Goal: Task Accomplishment & Management: Use online tool/utility

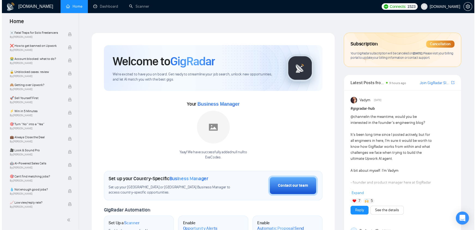
scroll to position [231, 0]
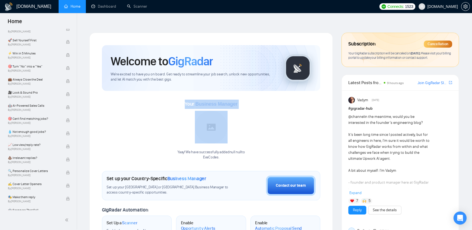
drag, startPoint x: 183, startPoint y: 92, endPoint x: 258, endPoint y: 93, distance: 75.5
click at [258, 100] on div "Your Business Manager Yaay! We have successfully added null null to EvaCodes ." at bounding box center [211, 130] width 218 height 61
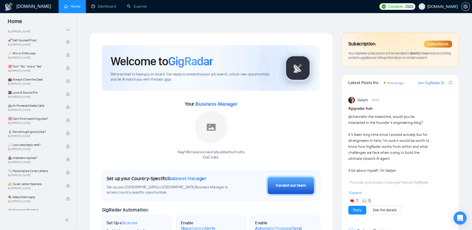
click at [287, 146] on div "Your Business Manager Yaay! We have successfully added null null to EvaCodes ." at bounding box center [211, 130] width 218 height 61
drag, startPoint x: 243, startPoint y: 94, endPoint x: 196, endPoint y: 93, distance: 47.2
click at [196, 100] on div "Your Business Manager Yaay! We have successfully added null null to EvaCodes ." at bounding box center [211, 130] width 218 height 61
click at [248, 100] on div "Your Business Manager Yaay! We have successfully added null null to EvaCodes ." at bounding box center [211, 130] width 218 height 61
click at [142, 5] on link "Scanner" at bounding box center [137, 6] width 20 height 5
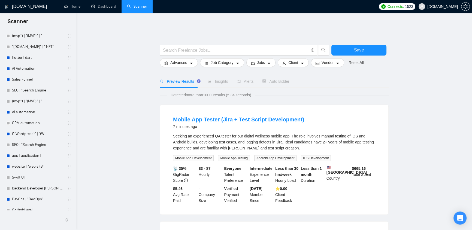
scroll to position [752, 0]
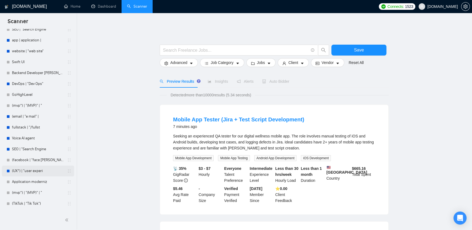
click at [33, 172] on link "(UX*) | "user experi" at bounding box center [38, 171] width 52 height 11
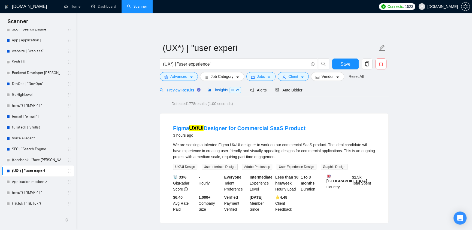
click at [226, 88] on span "Insights NEW" at bounding box center [224, 90] width 33 height 4
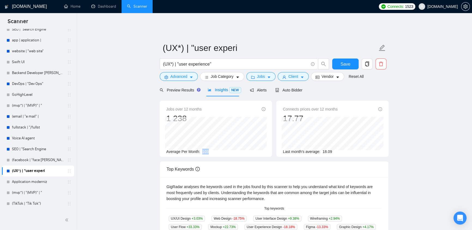
drag, startPoint x: 199, startPoint y: 145, endPoint x: 205, endPoint y: 145, distance: 6.0
click at [205, 149] on div "Average Per Month: 103" at bounding box center [215, 152] width 99 height 6
click at [194, 150] on span "Average Per Month:" at bounding box center [183, 152] width 34 height 4
drag, startPoint x: 209, startPoint y: 147, endPoint x: 202, endPoint y: 145, distance: 8.0
click at [202, 149] on div "Average Per Month: 103" at bounding box center [215, 152] width 99 height 6
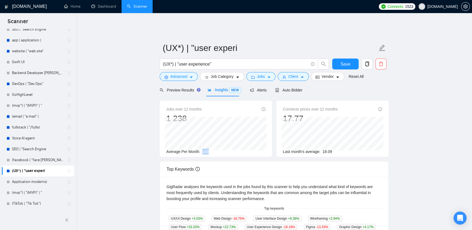
click at [211, 149] on div "Average Per Month: 103" at bounding box center [215, 152] width 99 height 6
drag, startPoint x: 211, startPoint y: 149, endPoint x: 199, endPoint y: 150, distance: 11.5
click at [198, 151] on div "Average Per Month: 103" at bounding box center [215, 152] width 99 height 6
click at [211, 149] on div "Average Per Month: 103" at bounding box center [215, 152] width 99 height 6
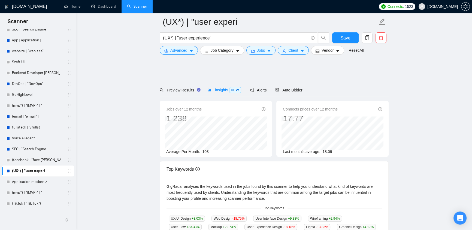
scroll to position [116, 0]
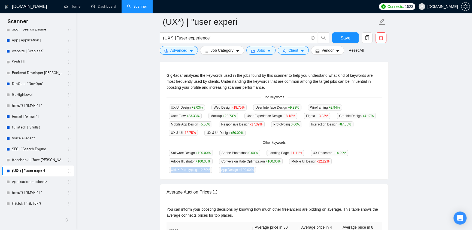
drag, startPoint x: 169, startPoint y: 164, endPoint x: 210, endPoint y: 169, distance: 41.1
click at [210, 169] on div "GigRadar analyses the keywords used in the jobs found by this scanner to help y…" at bounding box center [274, 123] width 228 height 114
click at [209, 174] on div "GigRadar analyses the keywords used in the jobs found by this scanner to help y…" at bounding box center [274, 123] width 228 height 114
drag, startPoint x: 261, startPoint y: 113, endPoint x: 290, endPoint y: 109, distance: 28.4
click at [302, 113] on div "Figma -13.33 %" at bounding box center [317, 116] width 31 height 6
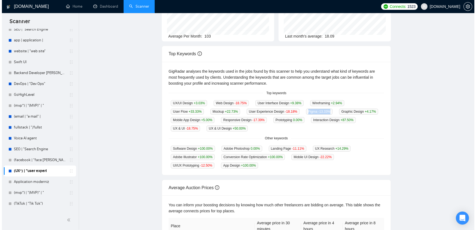
scroll to position [0, 0]
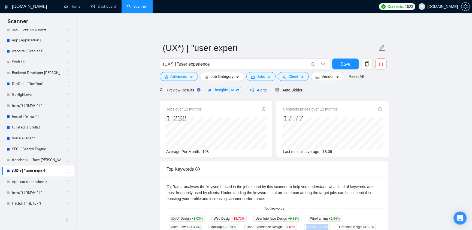
click at [256, 88] on span "Alerts" at bounding box center [258, 90] width 17 height 4
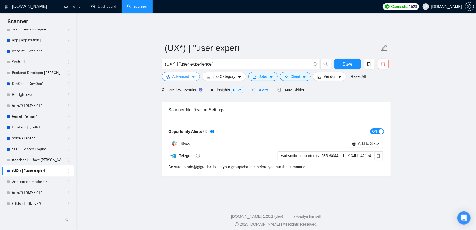
click at [188, 74] on span "Advanced" at bounding box center [180, 77] width 17 height 6
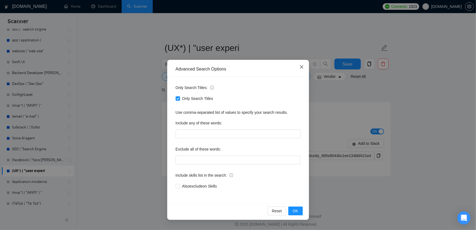
click at [297, 66] on span "Close" at bounding box center [301, 67] width 15 height 15
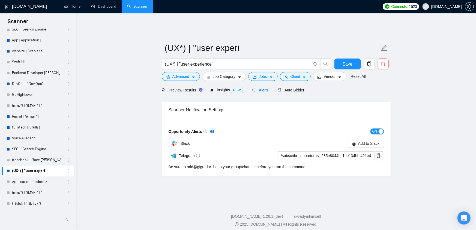
drag, startPoint x: 300, startPoint y: 67, endPoint x: 281, endPoint y: 75, distance: 21.4
click at [301, 66] on div "Advanced Search Options Only Search Titles: Only Search Titles Use comma-separa…" at bounding box center [238, 115] width 476 height 230
click at [230, 74] on span "Job Category" at bounding box center [224, 77] width 23 height 6
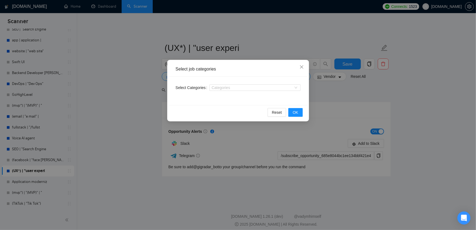
click at [252, 93] on div "Select Categories Categories" at bounding box center [238, 91] width 138 height 28
click at [260, 87] on div at bounding box center [252, 88] width 83 height 4
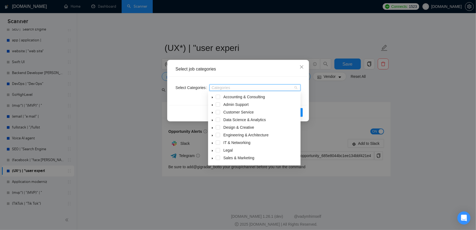
click at [213, 96] on icon "caret-down" at bounding box center [212, 97] width 3 height 3
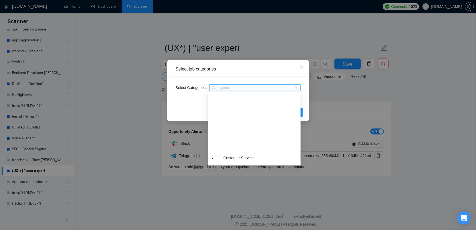
scroll to position [67, 0]
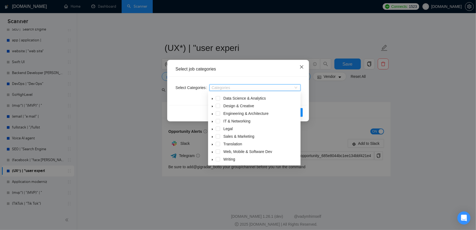
click at [302, 67] on icon "close" at bounding box center [301, 67] width 4 height 4
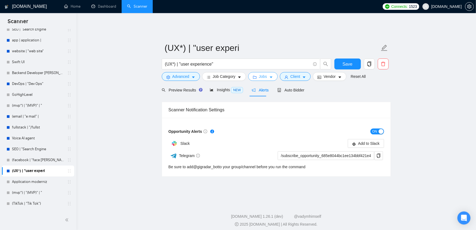
click at [262, 74] on span "Jobs" at bounding box center [263, 77] width 8 height 6
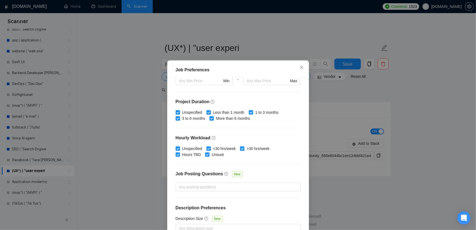
scroll to position [33, 0]
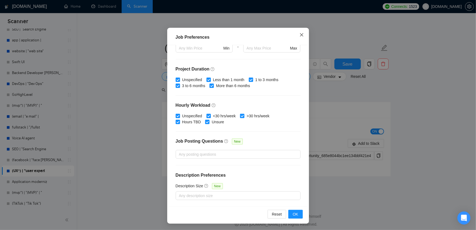
click at [299, 34] on icon "close" at bounding box center [301, 35] width 4 height 4
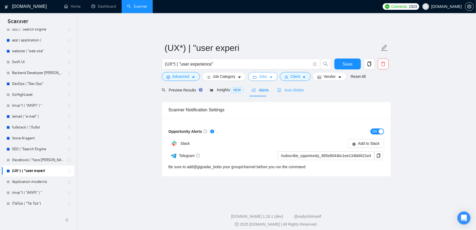
scroll to position [0, 0]
click at [297, 74] on span "Client" at bounding box center [295, 77] width 10 height 6
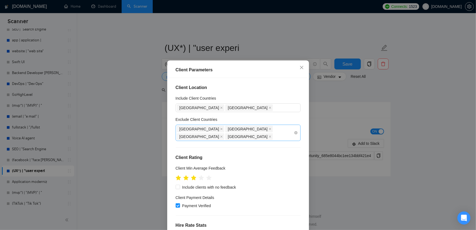
click at [259, 131] on div "[GEOGRAPHIC_DATA] [GEOGRAPHIC_DATA] [GEOGRAPHIC_DATA] [GEOGRAPHIC_DATA]" at bounding box center [235, 132] width 117 height 15
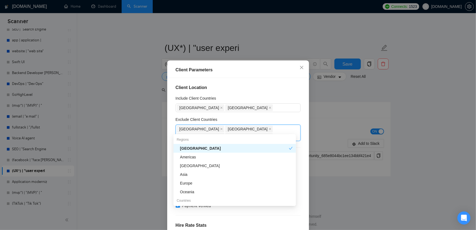
click at [278, 116] on div "Client Location Include Client Countries [GEOGRAPHIC_DATA] [GEOGRAPHIC_DATA] Ex…" at bounding box center [238, 158] width 138 height 161
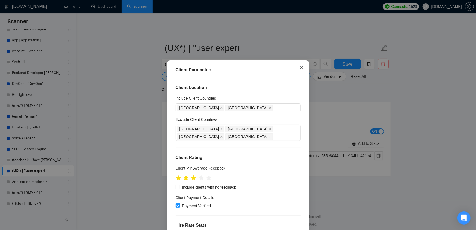
drag, startPoint x: 300, startPoint y: 69, endPoint x: 322, endPoint y: 69, distance: 22.1
click at [300, 69] on icon "close" at bounding box center [301, 67] width 4 height 4
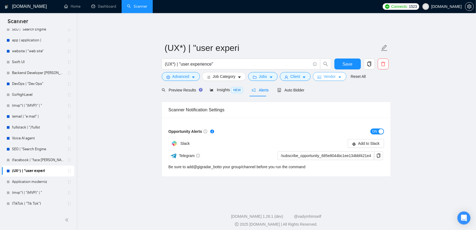
click at [326, 74] on span "Vendor" at bounding box center [329, 77] width 12 height 6
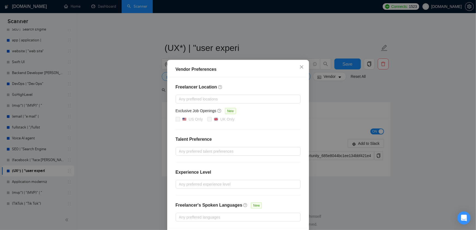
scroll to position [22, 0]
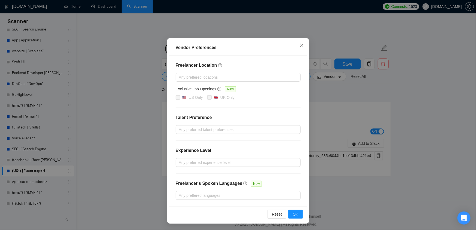
click at [300, 46] on icon "close" at bounding box center [301, 45] width 4 height 4
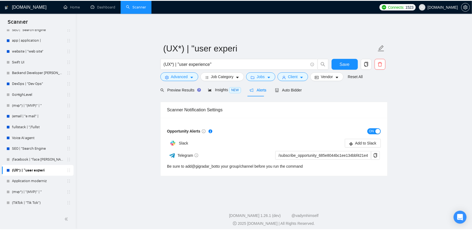
scroll to position [0, 0]
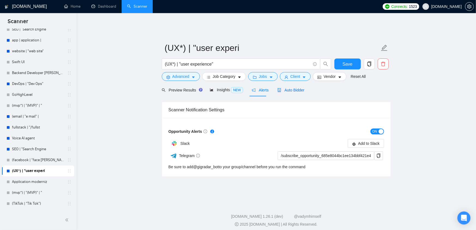
click at [287, 88] on span "Auto Bidder" at bounding box center [290, 90] width 27 height 4
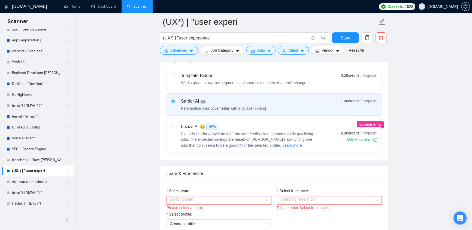
scroll to position [116, 0]
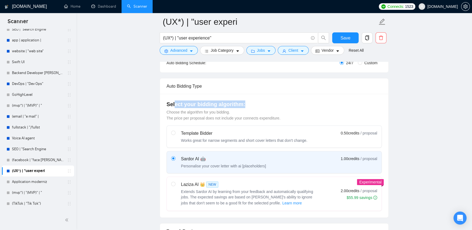
drag, startPoint x: 175, startPoint y: 96, endPoint x: 242, endPoint y: 97, distance: 66.8
click at [242, 101] on h4 "Select your bidding algorithm:" at bounding box center [274, 105] width 215 height 8
drag, startPoint x: 270, startPoint y: 96, endPoint x: 277, endPoint y: 107, distance: 13.3
click at [270, 96] on div "Select your bidding algorithm: Choose the algorithm for you bidding. The price …" at bounding box center [274, 156] width 228 height 124
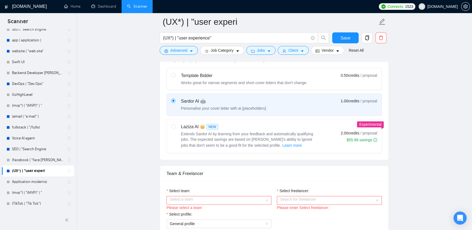
scroll to position [289, 0]
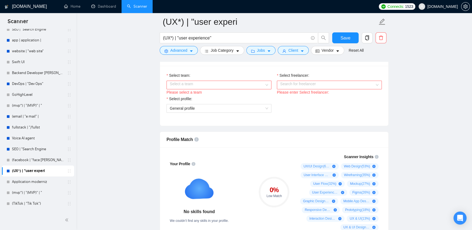
click at [249, 81] on input "Select team:" at bounding box center [217, 85] width 95 height 8
click at [303, 83] on input "Select freelancer:" at bounding box center [327, 85] width 95 height 8
click at [344, 73] on div "Select freelancer:" at bounding box center [329, 77] width 105 height 8
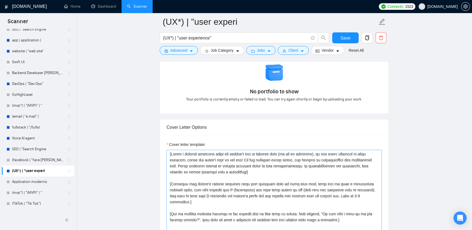
scroll to position [463, 0]
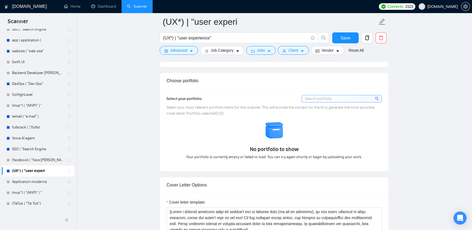
click at [194, 121] on div "No portfolio to show Your portfolio is currently empty or failed to load. You c…" at bounding box center [274, 140] width 219 height 39
click at [235, 121] on div "No portfolio to show Your portfolio is currently empty or failed to load. You c…" at bounding box center [274, 140] width 219 height 39
click at [187, 115] on div "Select your portfolio: Select your most relevant portfolio items for this scann…" at bounding box center [274, 130] width 215 height 70
click at [235, 121] on div "No portfolio to show Your portfolio is currently empty or failed to load. You c…" at bounding box center [274, 140] width 219 height 39
click at [240, 121] on div "No portfolio to show Your portfolio is currently empty or failed to load. You c…" at bounding box center [274, 140] width 219 height 39
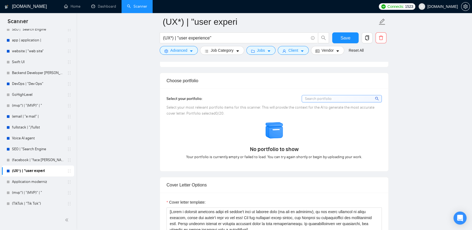
click at [203, 123] on div "No portfolio to show Your portfolio is currently empty or failed to load. You c…" at bounding box center [274, 140] width 219 height 39
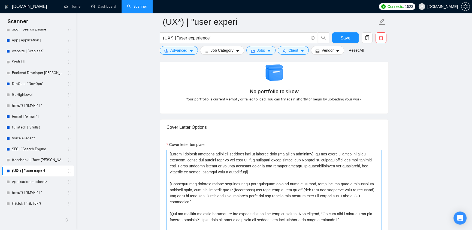
scroll to position [578, 0]
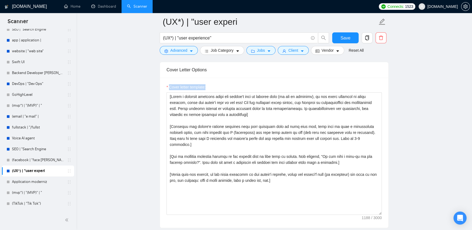
drag, startPoint x: 169, startPoint y: 83, endPoint x: 229, endPoint y: 86, distance: 60.4
click at [229, 86] on div "Cover letter template:" at bounding box center [274, 88] width 215 height 8
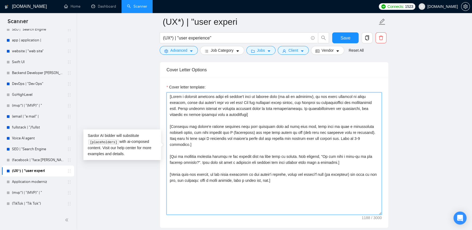
drag, startPoint x: 208, startPoint y: 138, endPoint x: 153, endPoint y: 81, distance: 78.9
click at [153, 81] on main "(UX*) | "user experi (UX*) | "user experience" Save Advanced Job Category Jobs …" at bounding box center [274, 173] width 378 height 1451
drag, startPoint x: 294, startPoint y: 170, endPoint x: 293, endPoint y: 173, distance: 3.2
click at [293, 170] on textarea "Cover letter template:" at bounding box center [274, 153] width 215 height 123
click at [293, 173] on textarea "Cover letter template:" at bounding box center [274, 153] width 215 height 123
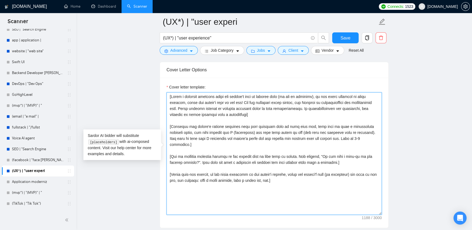
click at [281, 174] on textarea "Cover letter template:" at bounding box center [274, 153] width 215 height 123
drag, startPoint x: 171, startPoint y: 92, endPoint x: 261, endPoint y: 112, distance: 92.6
click at [261, 112] on textarea "Cover letter template:" at bounding box center [274, 153] width 215 height 123
click at [260, 112] on textarea "Cover letter template:" at bounding box center [274, 153] width 215 height 123
drag, startPoint x: 254, startPoint y: 111, endPoint x: 163, endPoint y: 92, distance: 94.0
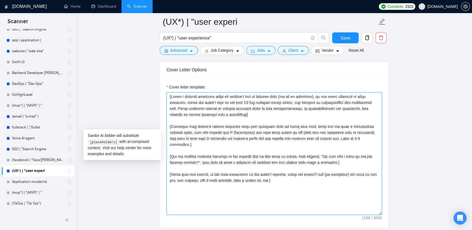
click at [163, 92] on div "Cover letter template:" at bounding box center [274, 153] width 228 height 151
drag, startPoint x: 249, startPoint y: 158, endPoint x: 188, endPoint y: 107, distance: 80.1
click at [164, 88] on div "Cover letter template:" at bounding box center [274, 153] width 228 height 151
click at [270, 167] on textarea "Cover letter template:" at bounding box center [274, 153] width 215 height 123
click at [281, 173] on textarea "Cover letter template:" at bounding box center [274, 153] width 215 height 123
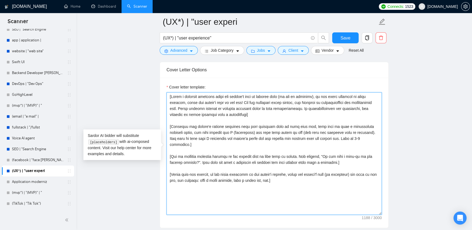
drag, startPoint x: 278, startPoint y: 172, endPoint x: 169, endPoint y: 86, distance: 138.9
click at [169, 86] on div "Cover letter template:" at bounding box center [274, 149] width 215 height 131
click at [294, 190] on textarea "Cover letter template:" at bounding box center [274, 153] width 215 height 123
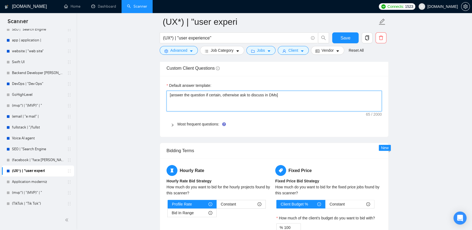
click at [307, 93] on textarea "[answer the question if certain, otherwise ask to discuss in DMs]" at bounding box center [274, 101] width 215 height 21
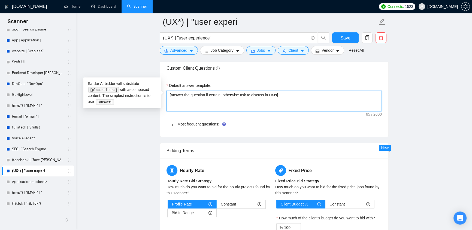
drag, startPoint x: 307, startPoint y: 93, endPoint x: 166, endPoint y: 98, distance: 141.3
click at [166, 98] on div "Default answer template: [answer the question if certain, otherwise ask to disc…" at bounding box center [274, 106] width 228 height 61
click at [293, 99] on textarea "[answer the question if certain, otherwise ask to discuss in DMs]" at bounding box center [274, 101] width 215 height 21
drag, startPoint x: 312, startPoint y: 90, endPoint x: 137, endPoint y: 85, distance: 175.1
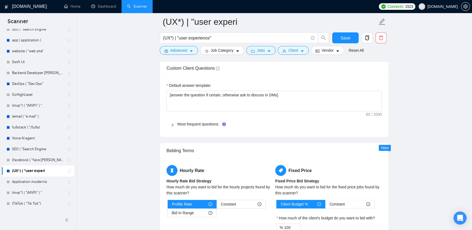
click at [345, 76] on div "Default answer template: [answer the question if certain, otherwise ask to disc…" at bounding box center [274, 106] width 228 height 61
click at [173, 123] on div "Most frequent questions:" at bounding box center [274, 124] width 215 height 13
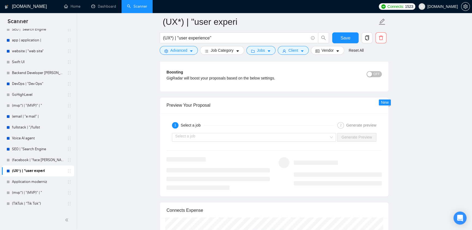
scroll to position [1214, 0]
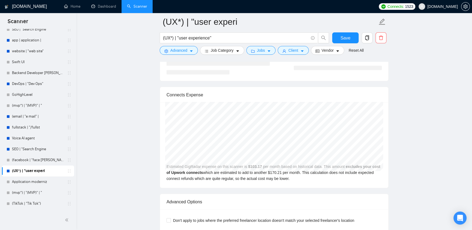
click at [449, 7] on span "[DOMAIN_NAME]" at bounding box center [443, 7] width 31 height 0
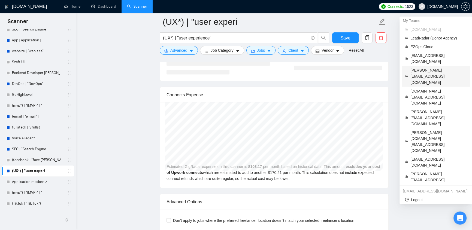
click at [426, 67] on span "[PERSON_NAME][EMAIL_ADDRESS][DOMAIN_NAME]" at bounding box center [439, 76] width 56 height 18
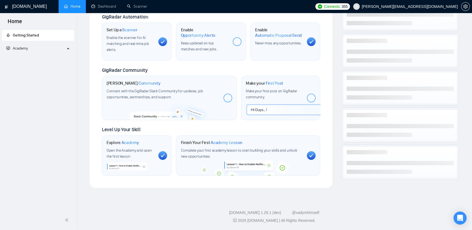
scroll to position [197, 0]
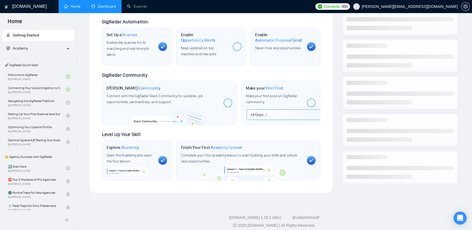
click at [103, 4] on link "Dashboard" at bounding box center [103, 6] width 25 height 5
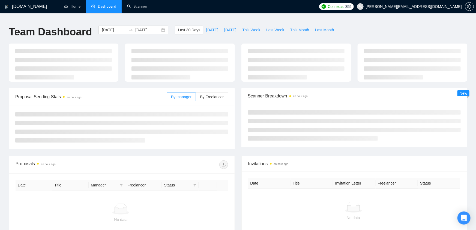
type input "[DATE]"
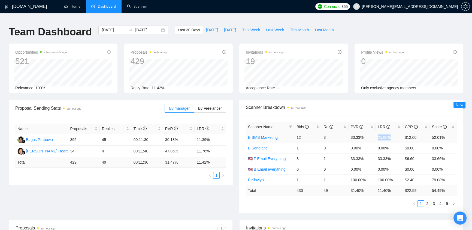
drag, startPoint x: 376, startPoint y: 129, endPoint x: 396, endPoint y: 136, distance: 21.1
click at [396, 136] on td "25.00%" at bounding box center [389, 137] width 27 height 11
drag, startPoint x: 374, startPoint y: 158, endPoint x: 398, endPoint y: 153, distance: 24.4
click at [398, 154] on tr "🇺🇸 F Email Everything 3 1 33.33% 33.33% $6.60 33.66%" at bounding box center [351, 159] width 211 height 11
drag, startPoint x: 392, startPoint y: 176, endPoint x: 342, endPoint y: 179, distance: 50.0
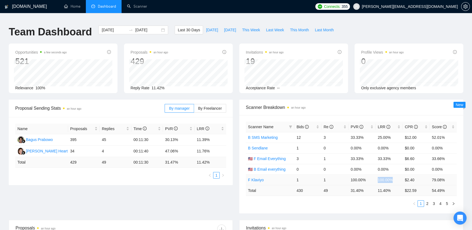
click at [376, 177] on td "100.00%" at bounding box center [389, 180] width 27 height 11
drag, startPoint x: 148, startPoint y: 148, endPoint x: 138, endPoint y: 147, distance: 9.8
click at [136, 147] on td "00:11:40" at bounding box center [147, 151] width 32 height 11
click at [151, 149] on td "00:11:40" at bounding box center [147, 151] width 32 height 11
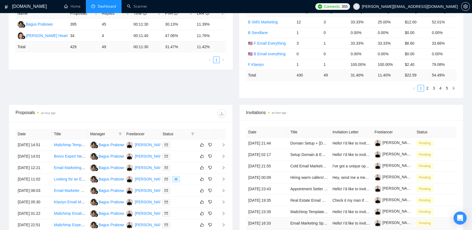
scroll to position [173, 0]
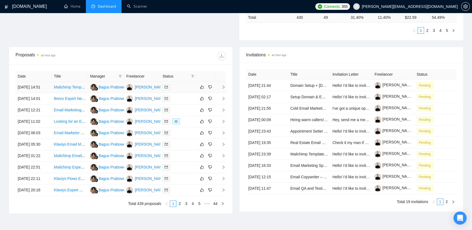
click at [175, 84] on div at bounding box center [179, 87] width 32 height 6
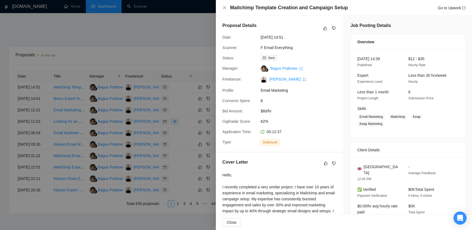
scroll to position [58, 0]
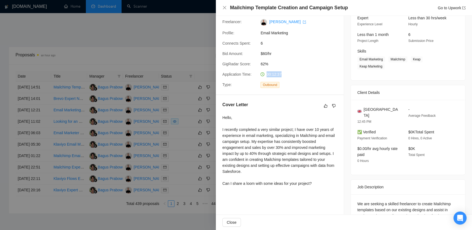
drag, startPoint x: 286, startPoint y: 74, endPoint x: 254, endPoint y: 74, distance: 32.7
click at [254, 74] on div "Application Time: 00:12:37" at bounding box center [277, 74] width 115 height 6
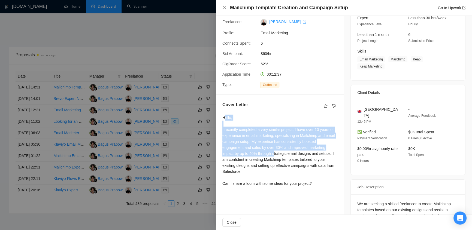
drag, startPoint x: 224, startPoint y: 117, endPoint x: 275, endPoint y: 157, distance: 64.3
click at [275, 157] on div "Hello, I recently completed a very similar project; I have over 10 years of exp…" at bounding box center [279, 151] width 115 height 72
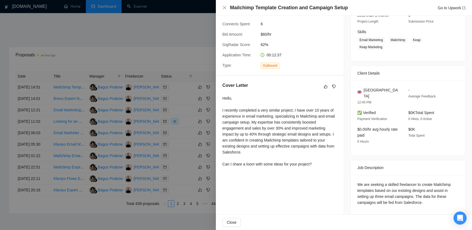
click at [320, 170] on div "Cover Letter Hello, I recently completed a very similar project; I have over 10…" at bounding box center [280, 126] width 128 height 100
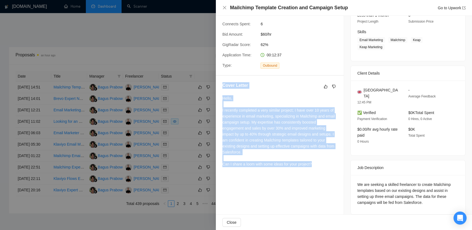
drag, startPoint x: 321, startPoint y: 168, endPoint x: 222, endPoint y: 82, distance: 130.4
click at [222, 82] on div "Cover Letter Hello, I recently completed a very similar project; I have over 10…" at bounding box center [280, 126] width 128 height 100
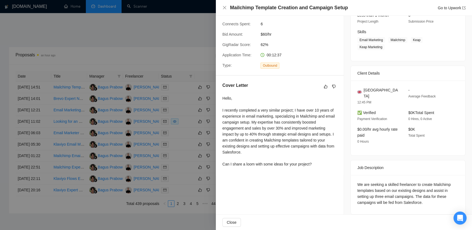
click at [181, 28] on div at bounding box center [236, 115] width 472 height 230
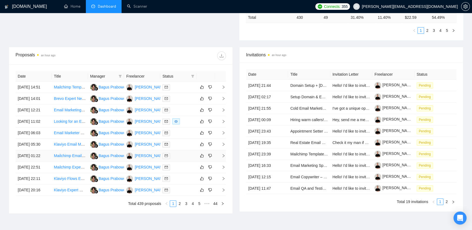
click at [174, 153] on div at bounding box center [179, 156] width 32 height 6
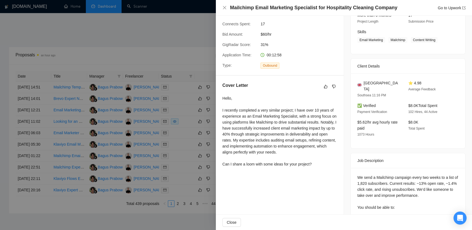
click at [167, 23] on div at bounding box center [236, 115] width 472 height 230
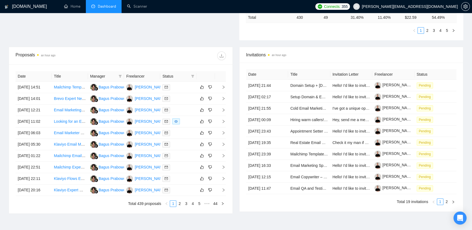
click at [437, 7] on span "[PERSON_NAME][EMAIL_ADDRESS][DOMAIN_NAME]" at bounding box center [410, 7] width 96 height 0
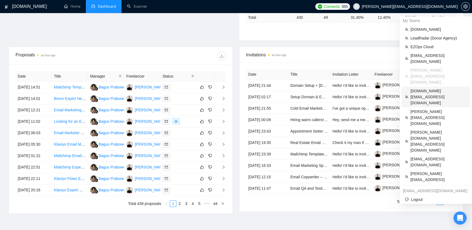
click at [419, 88] on span "[DOMAIN_NAME][EMAIL_ADDRESS][DOMAIN_NAME]" at bounding box center [439, 97] width 56 height 18
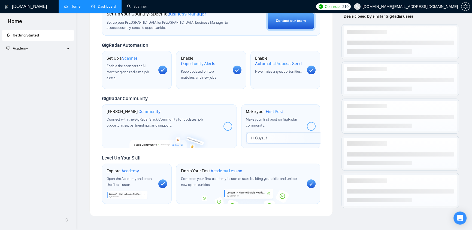
scroll to position [197, 0]
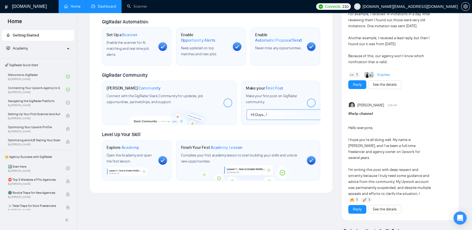
click at [105, 4] on link "Dashboard" at bounding box center [103, 6] width 25 height 5
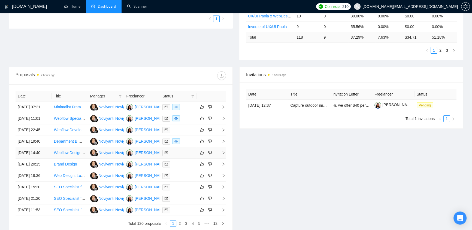
scroll to position [205, 0]
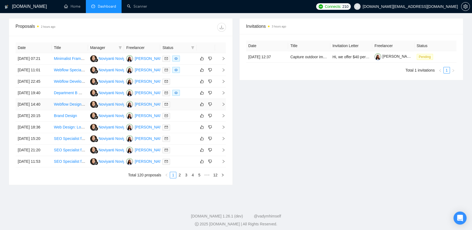
click at [183, 101] on div at bounding box center [179, 104] width 32 height 6
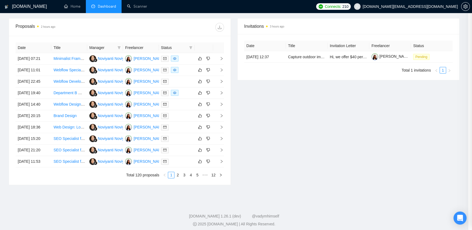
click at [178, 98] on div at bounding box center [236, 115] width 472 height 230
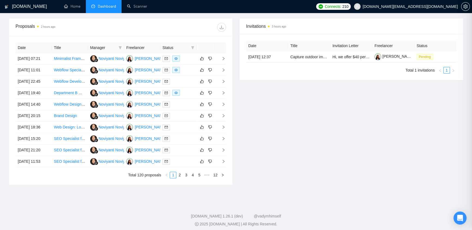
scroll to position [58, 0]
click at [175, 136] on div at bounding box center [179, 139] width 32 height 6
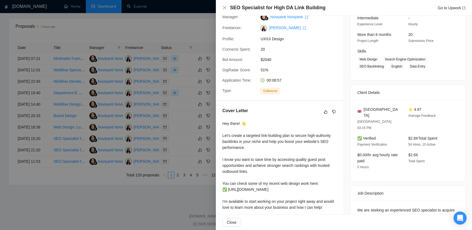
scroll to position [98, 0]
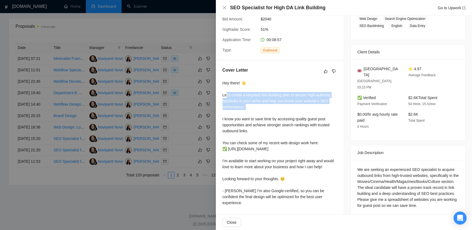
drag, startPoint x: 227, startPoint y: 97, endPoint x: 329, endPoint y: 115, distance: 104.3
click at [329, 115] on div "Hey there! 👋 Let’s create a targeted link-building plan to secure high-authorit…" at bounding box center [279, 143] width 115 height 126
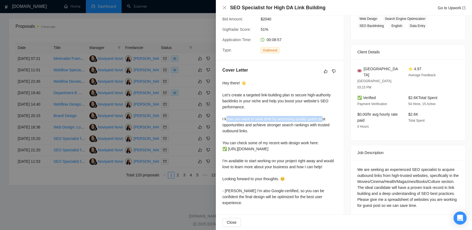
drag, startPoint x: 227, startPoint y: 119, endPoint x: 323, endPoint y: 119, distance: 95.7
click at [323, 119] on div "Hey there! 👋 Let’s create a targeted link-building plan to secure high-authorit…" at bounding box center [279, 143] width 115 height 126
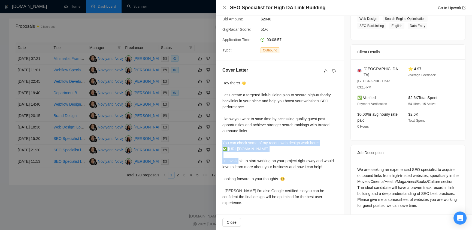
drag, startPoint x: 222, startPoint y: 144, endPoint x: 305, endPoint y: 153, distance: 82.9
click at [305, 153] on div "Hey there! 👋 Let’s create a targeted link-building plan to secure high-authorit…" at bounding box center [279, 143] width 115 height 126
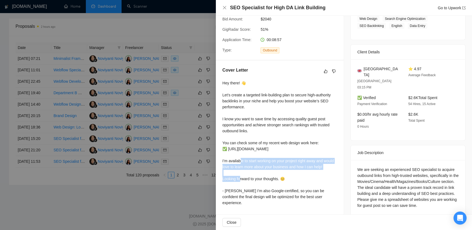
drag, startPoint x: 221, startPoint y: 161, endPoint x: 328, endPoint y: 173, distance: 107.3
click at [328, 173] on div "Cover Letter Hey there! 👋 Let’s create a targeted link-building plan to secure …" at bounding box center [280, 138] width 128 height 154
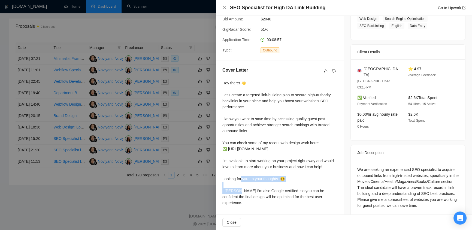
drag, startPoint x: 222, startPoint y: 180, endPoint x: 311, endPoint y: 178, distance: 88.9
click at [309, 177] on div "Cover Letter Hey there! 👋 Let’s create a targeted link-building plan to secure …" at bounding box center [280, 138] width 128 height 154
drag, startPoint x: 237, startPoint y: 196, endPoint x: 330, endPoint y: 200, distance: 93.3
click at [330, 200] on div "Hey there! 👋 Let’s create a targeted link-building plan to secure high-authorit…" at bounding box center [279, 143] width 115 height 126
click at [330, 202] on div "Hey there! 👋 Let’s create a targeted link-building plan to secure high-authorit…" at bounding box center [279, 143] width 115 height 126
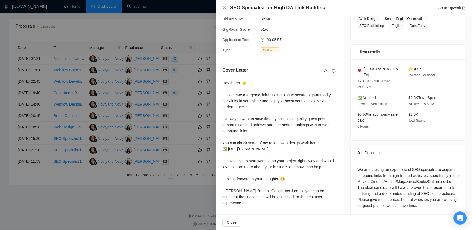
scroll to position [0, 0]
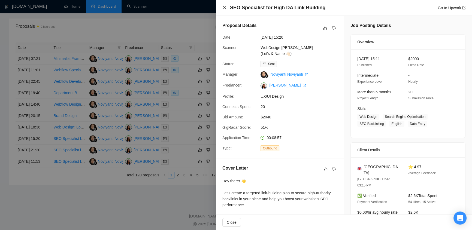
click at [224, 7] on icon "close" at bounding box center [224, 7] width 3 height 3
